Goal: Information Seeking & Learning: Learn about a topic

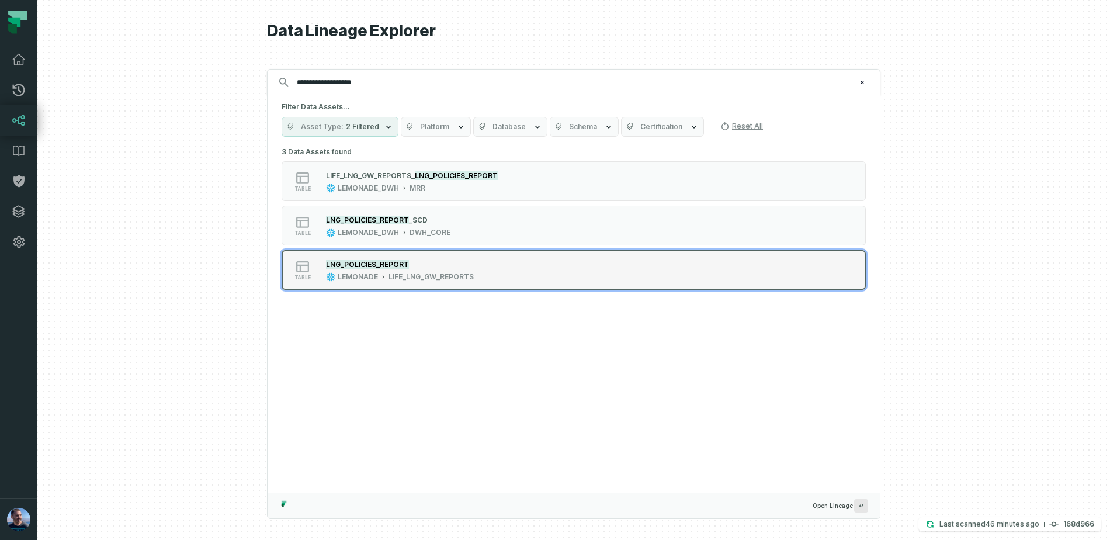
type input "**********"
click at [420, 285] on button "table LNG_POLICIES_REPORT LEMONADE LIFE_LNG_GW_REPORTS" at bounding box center [574, 270] width 584 height 40
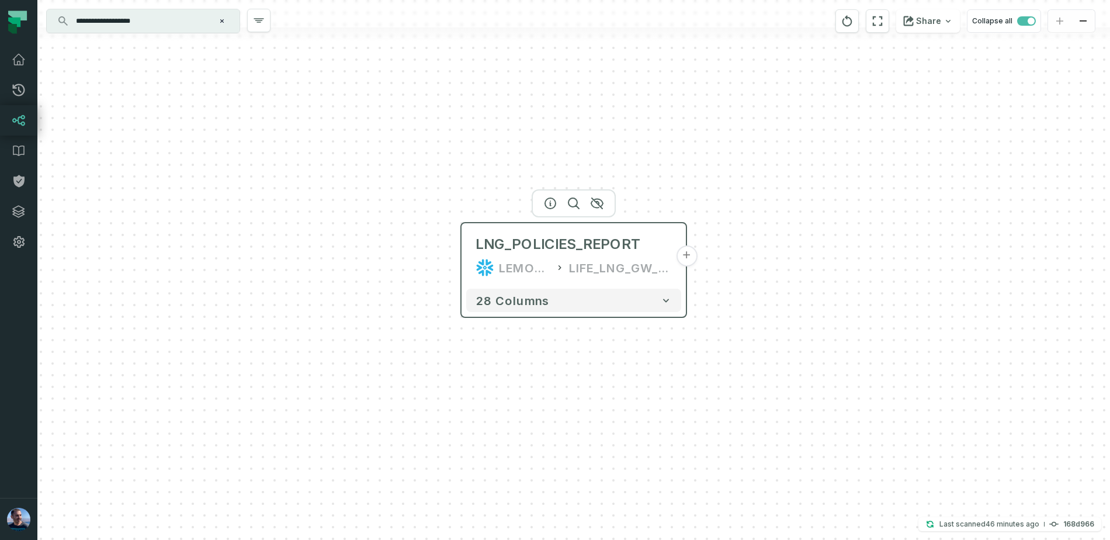
click at [692, 257] on button "+" at bounding box center [686, 255] width 21 height 21
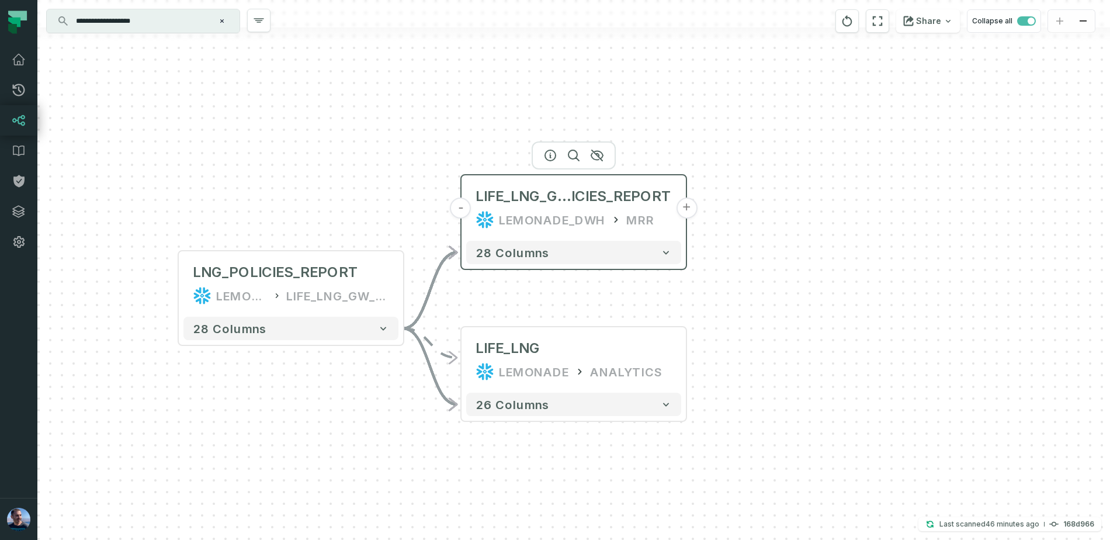
click at [688, 207] on button "+" at bounding box center [686, 208] width 21 height 21
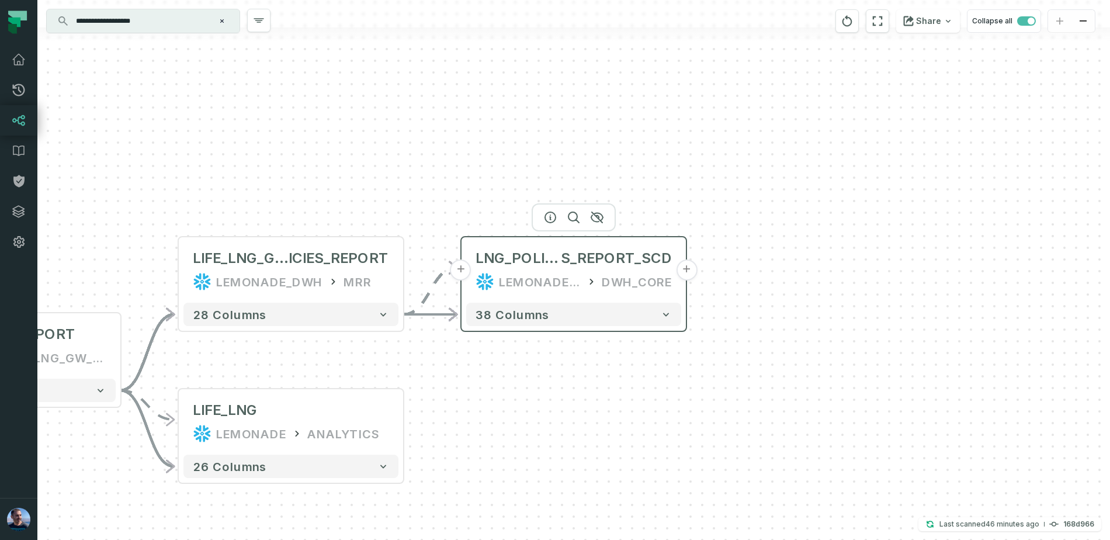
click at [684, 274] on button "+" at bounding box center [686, 270] width 21 height 21
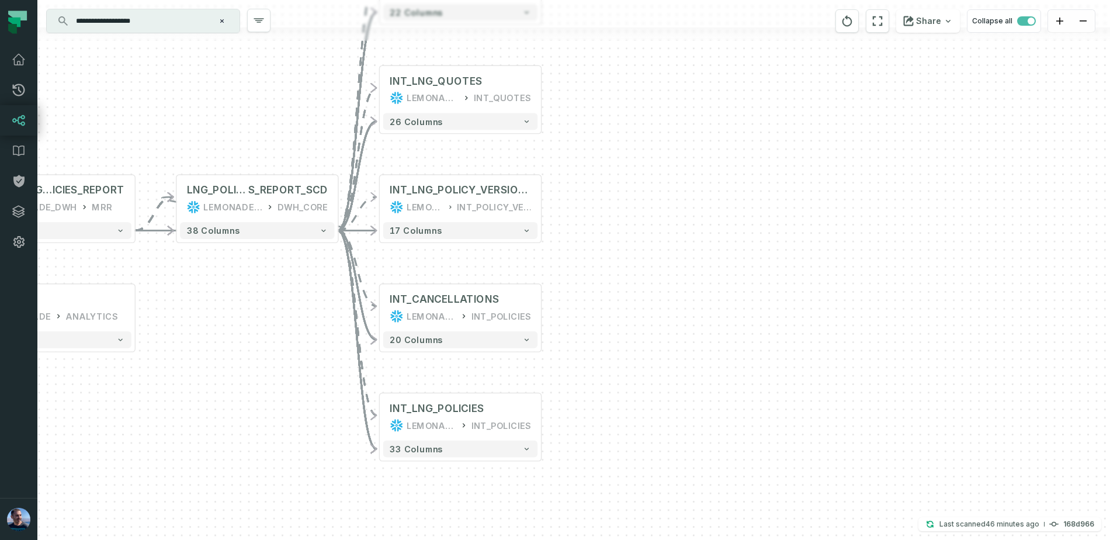
drag, startPoint x: 726, startPoint y: 323, endPoint x: 613, endPoint y: 211, distance: 159.5
click at [613, 211] on div "+ INT_IFP_LNG LEMONADE_DWH INT_IFP + 22 columns + INT_LNG_QUOTES LEMONADE_DWH I…" at bounding box center [573, 270] width 1073 height 540
click at [539, 414] on button "+" at bounding box center [541, 416] width 15 height 15
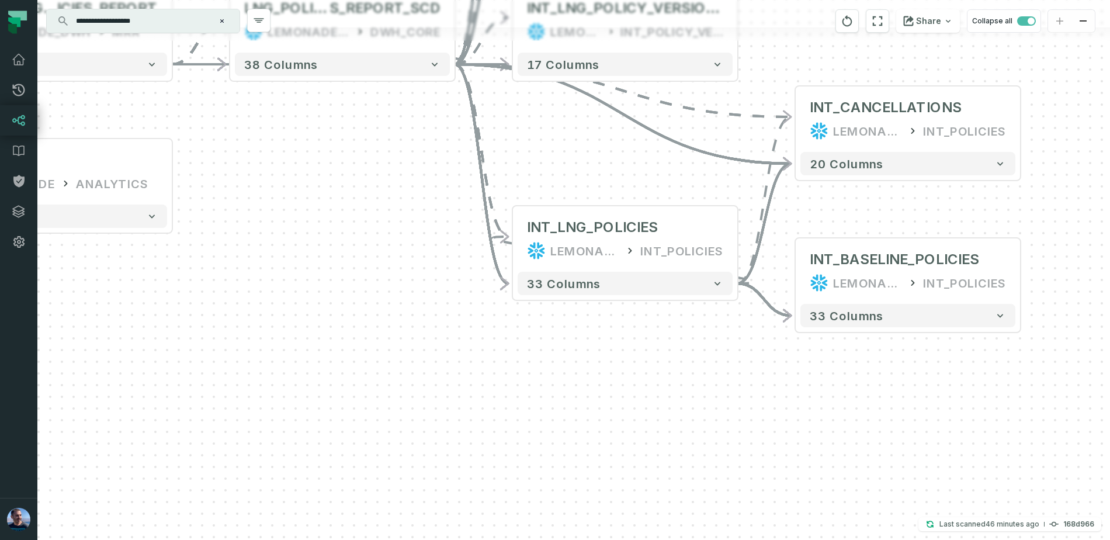
drag, startPoint x: 343, startPoint y: 183, endPoint x: 684, endPoint y: 188, distance: 340.8
click at [684, 188] on div "+ INT_BASELINE_POLICIES LEMONADE_DWH INT_POLICIES + 33 columns + INT_IFP_LNG LE…" at bounding box center [573, 270] width 1073 height 540
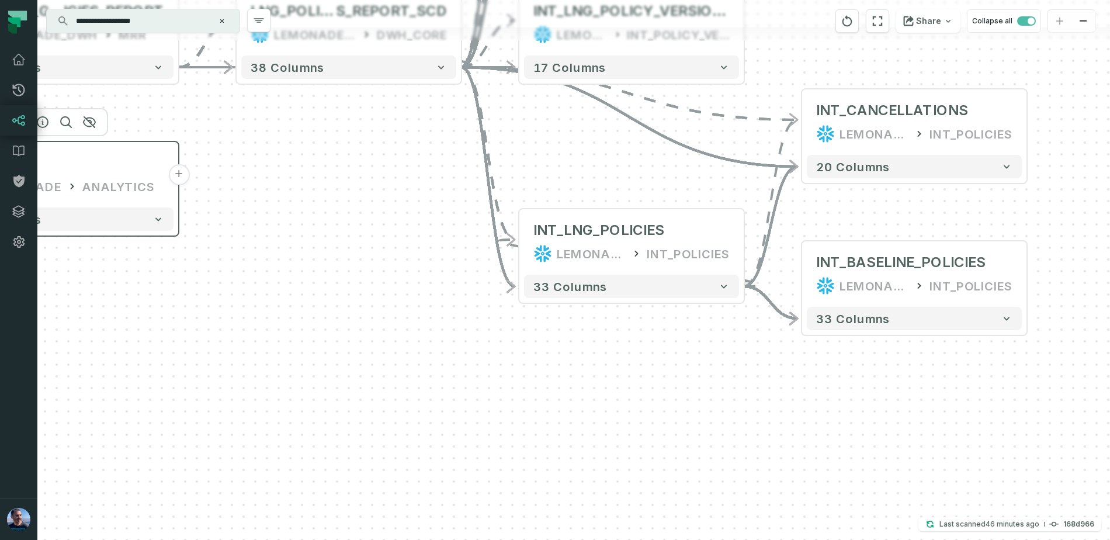
click at [175, 178] on button "+" at bounding box center [178, 174] width 21 height 21
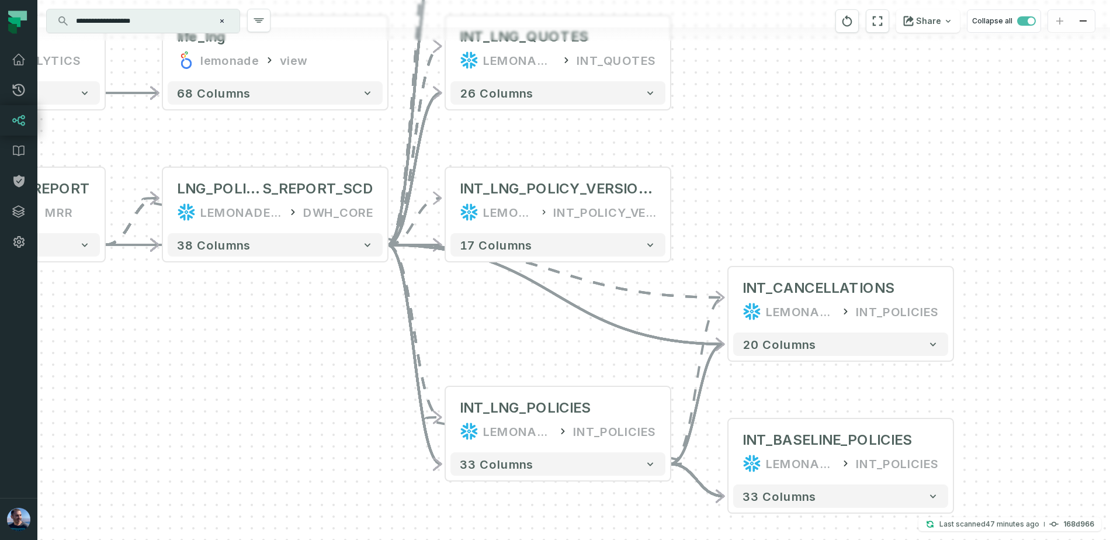
drag, startPoint x: 1025, startPoint y: 328, endPoint x: 725, endPoint y: 139, distance: 354.1
click at [725, 139] on div "+ life_lng lemonade view + 68 columns + INT_BASELINE_POLICIES LEMONADE_DWH INT_…" at bounding box center [573, 270] width 1073 height 540
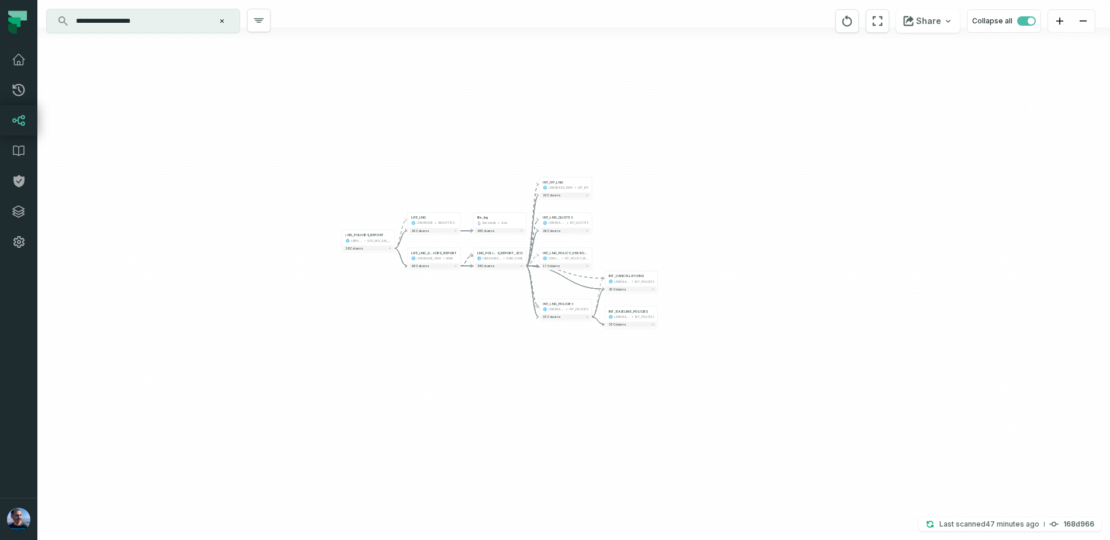
drag, startPoint x: 739, startPoint y: 121, endPoint x: 614, endPoint y: 223, distance: 161.6
click at [614, 225] on div "+ life_lng lemonade view + 68 columns + INT_BASELINE_POLICIES LEMONADE_DWH INT_…" at bounding box center [573, 270] width 1073 height 540
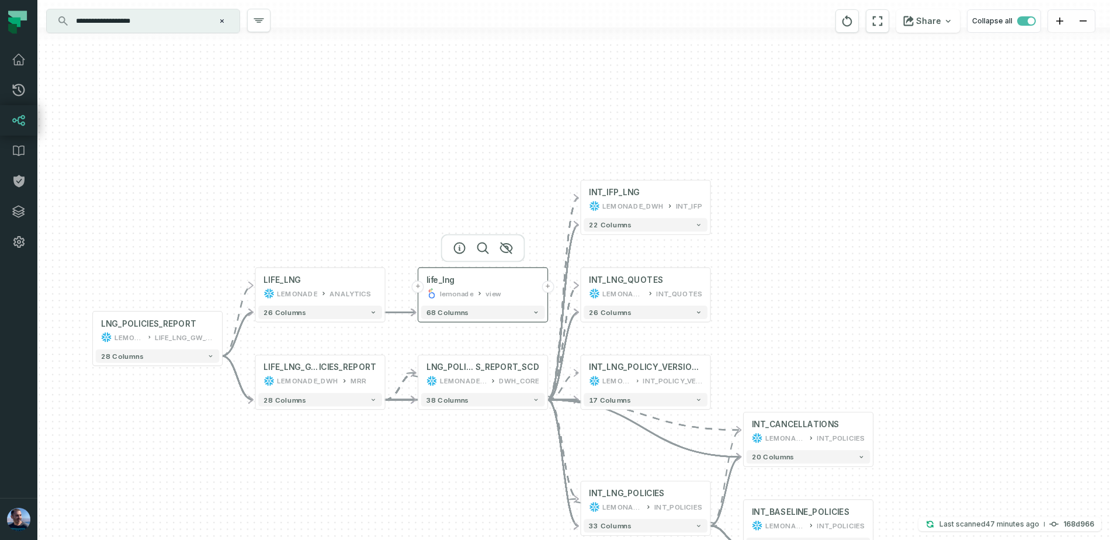
click at [548, 283] on button "+" at bounding box center [548, 287] width 12 height 12
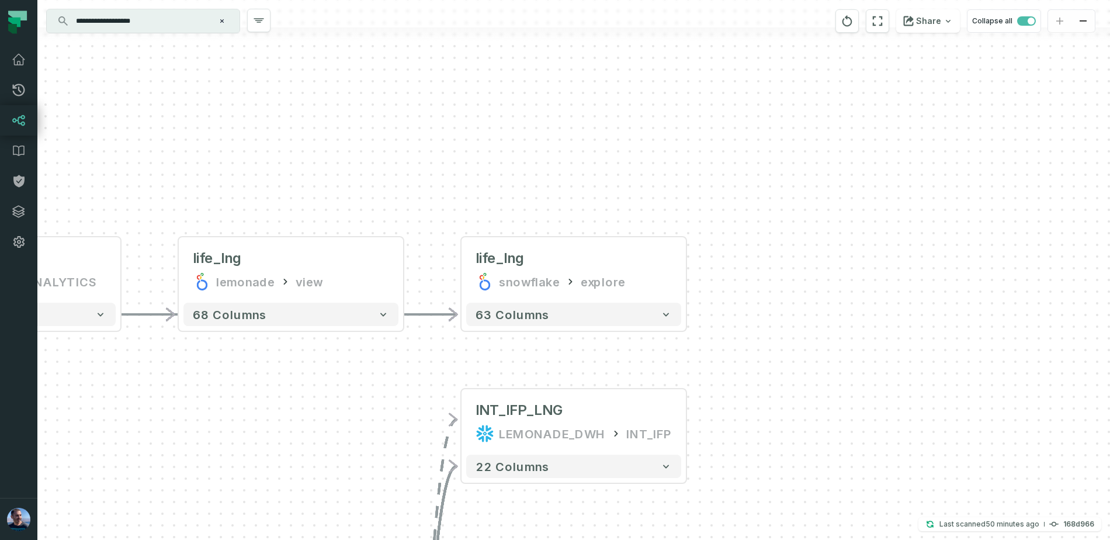
click at [225, 18] on icon "Clear search query" at bounding box center [222, 21] width 7 height 7
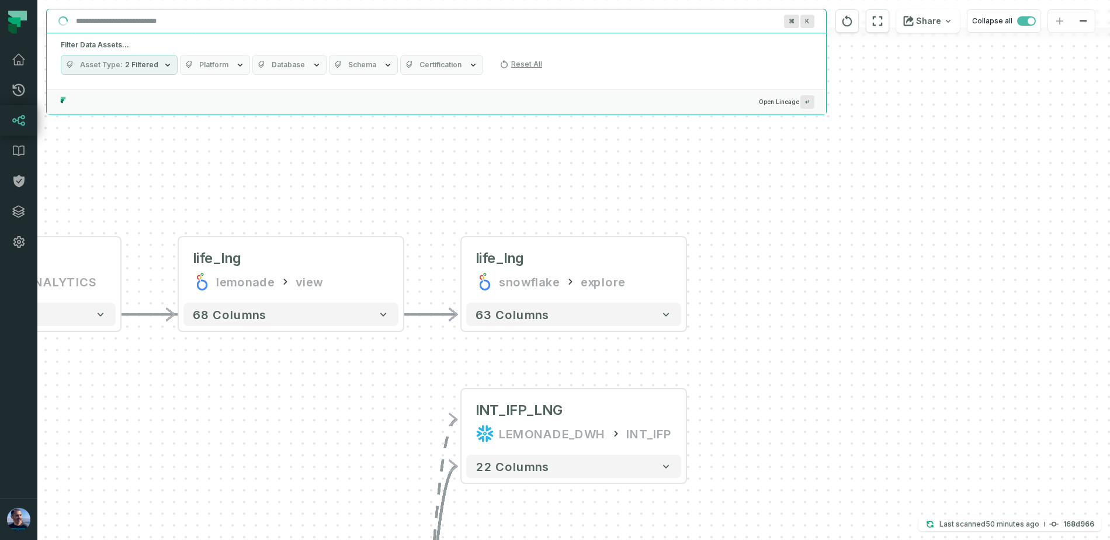
paste input "**********"
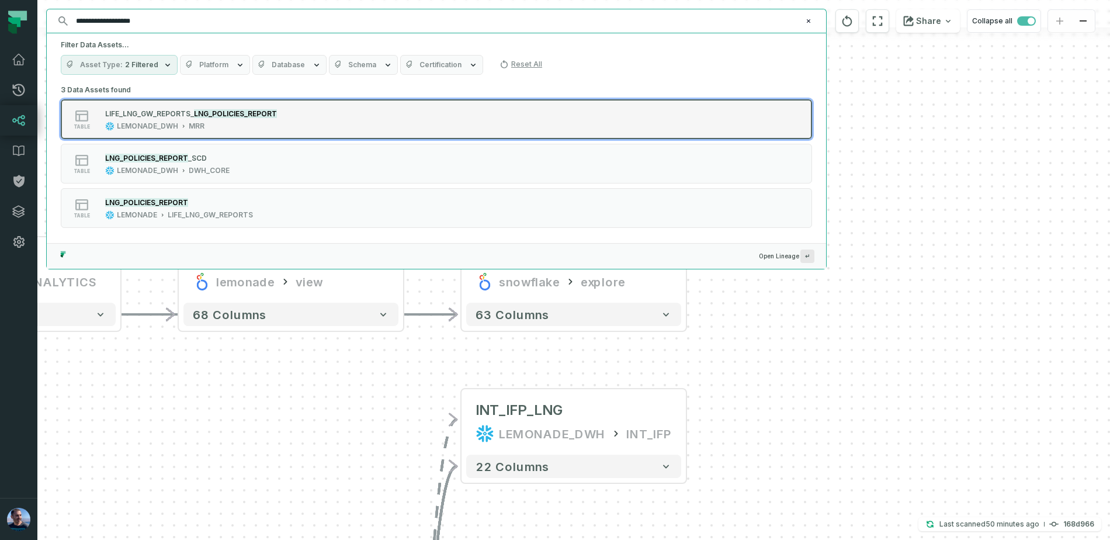
type input "**********"
click at [224, 127] on div "LEMONADE_DWH MRR" at bounding box center [191, 126] width 172 height 9
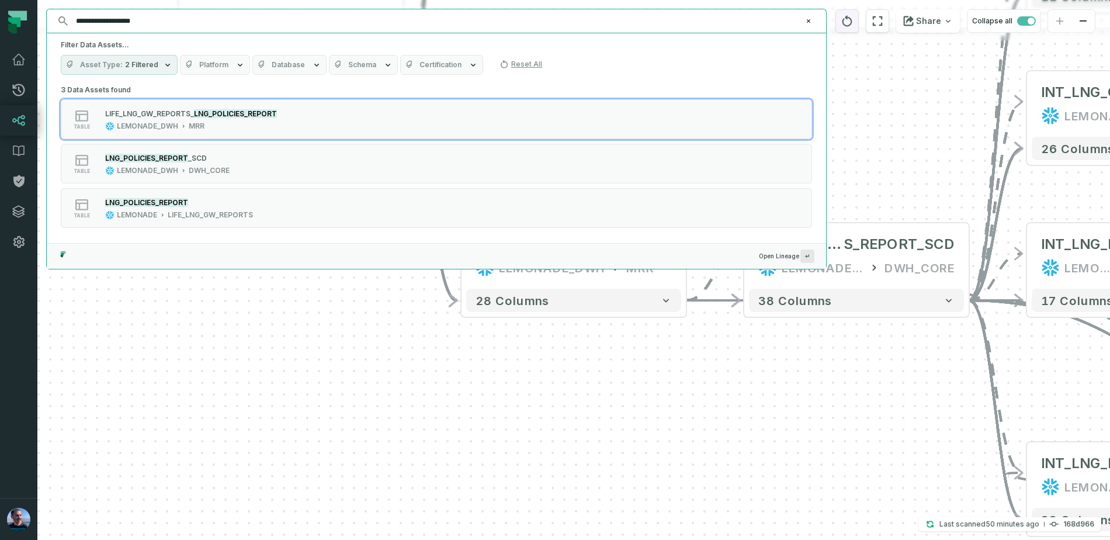
click at [850, 17] on icon "reset" at bounding box center [848, 20] width 10 height 11
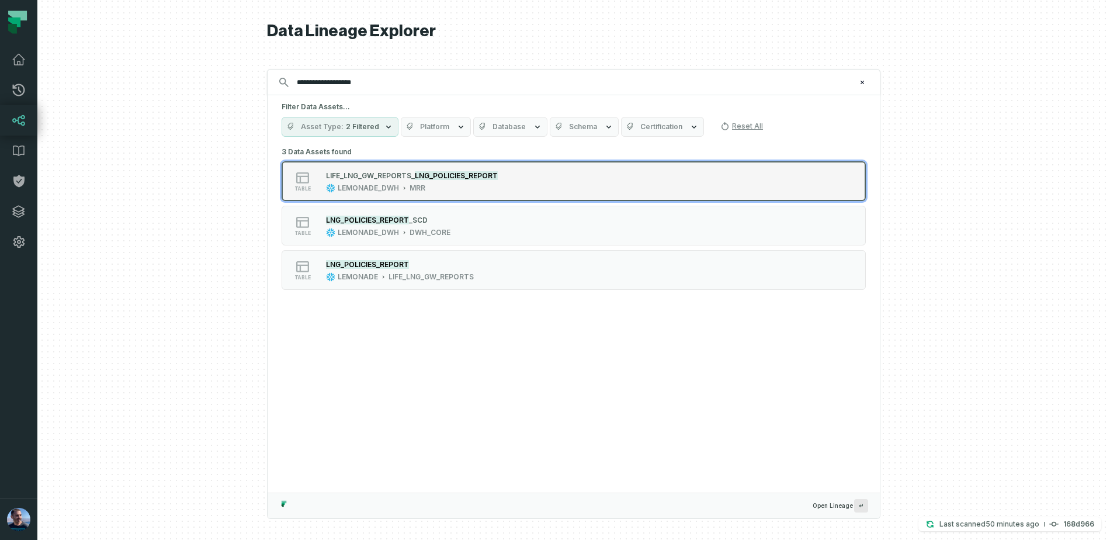
type input "**********"
click at [399, 175] on span "LIFE_LNG_GW_REPOR" at bounding box center [363, 175] width 75 height 9
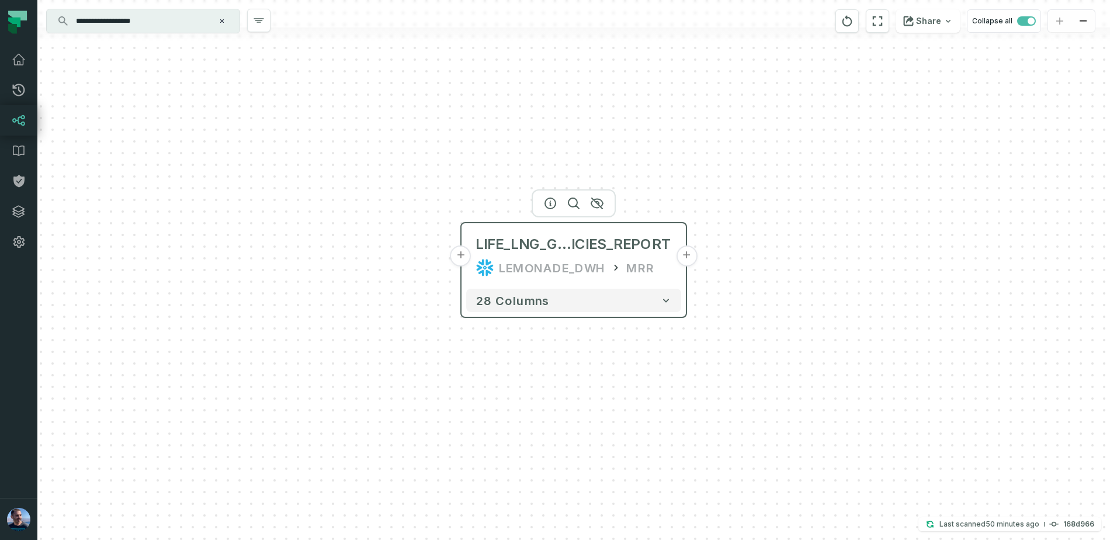
click at [684, 258] on button "+" at bounding box center [686, 255] width 21 height 21
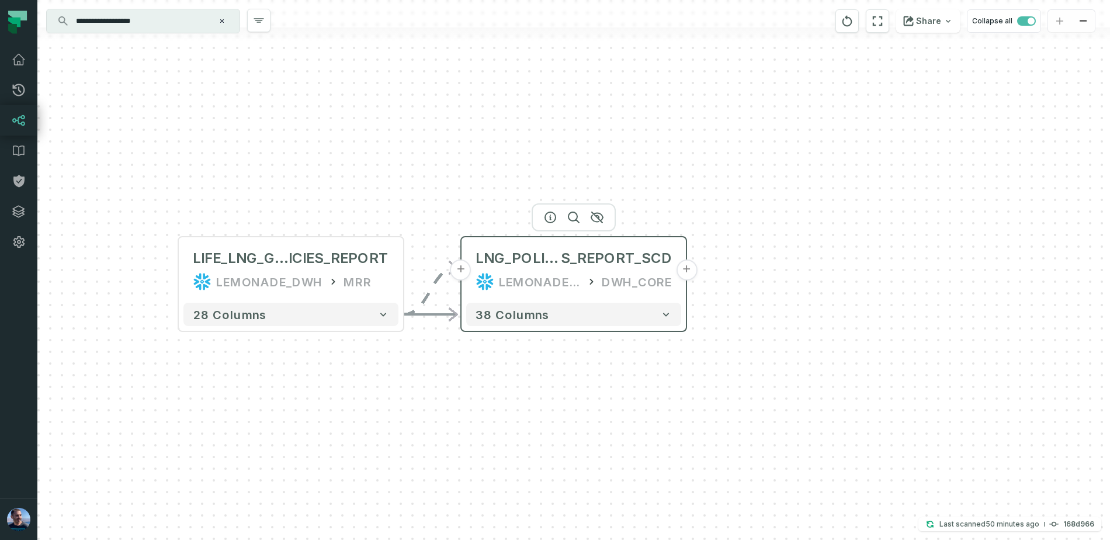
click at [682, 272] on button "+" at bounding box center [686, 270] width 21 height 21
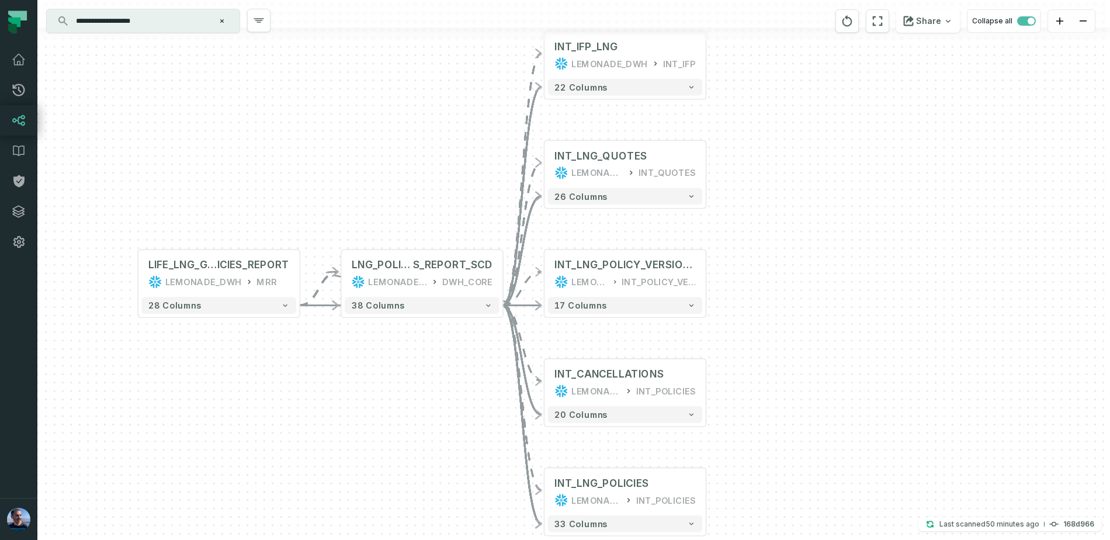
drag, startPoint x: 197, startPoint y: 452, endPoint x: 250, endPoint y: 418, distance: 62.6
click at [250, 418] on div "+ INT_IFP_LNG LEMONADE_DWH INT_IFP + 22 columns + INT_LNG_QUOTES LEMONADE_DWH I…" at bounding box center [573, 270] width 1073 height 540
click at [847, 17] on icon "reset" at bounding box center [847, 21] width 13 height 14
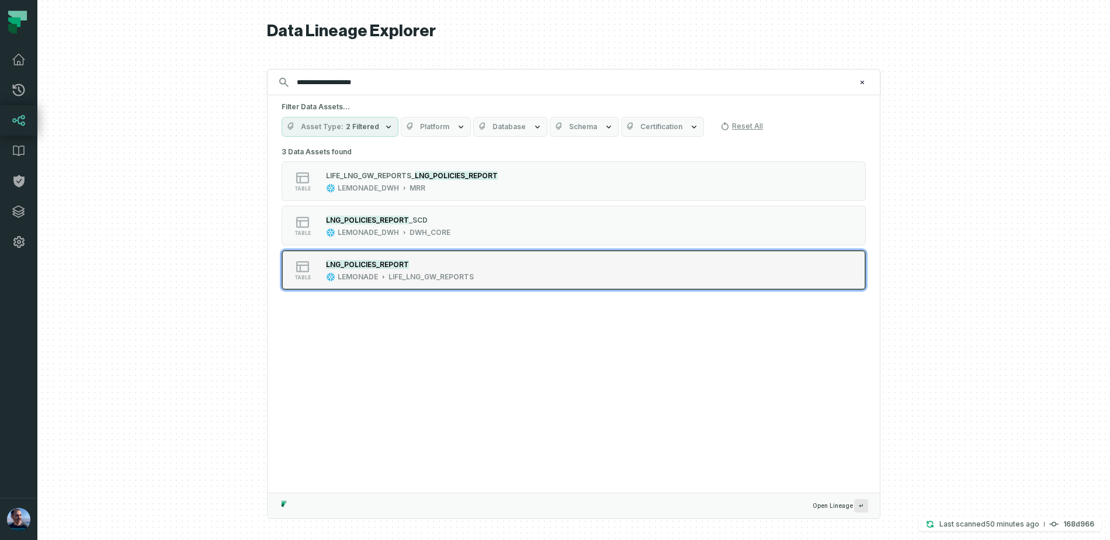
type input "**********"
click at [466, 265] on div "LNG_POLICIES_REPORT" at bounding box center [400, 264] width 148 height 12
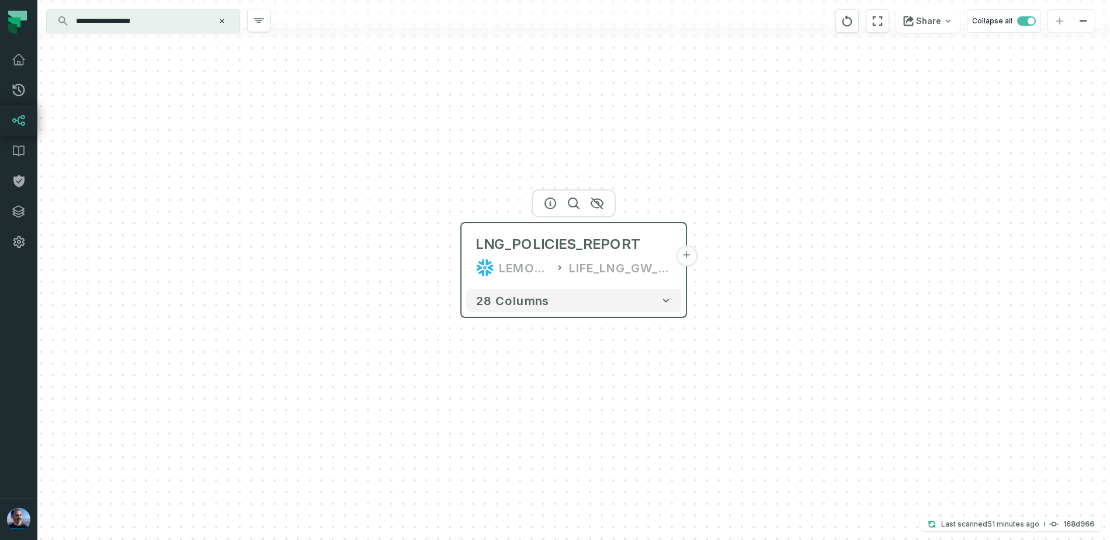
click at [689, 255] on button "+" at bounding box center [686, 255] width 21 height 21
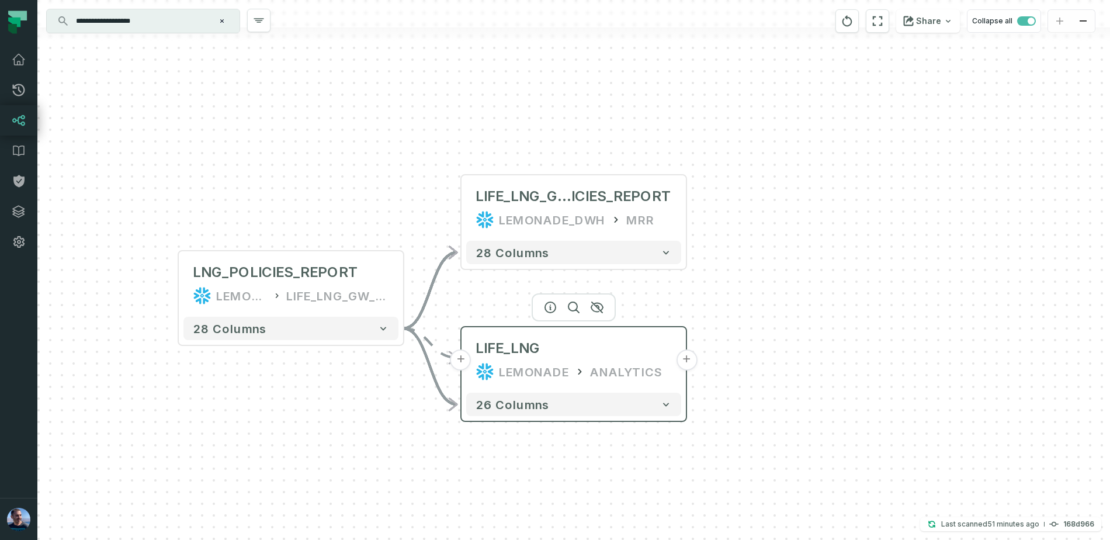
click at [687, 359] on button "+" at bounding box center [686, 360] width 21 height 21
